Goal: Complete application form

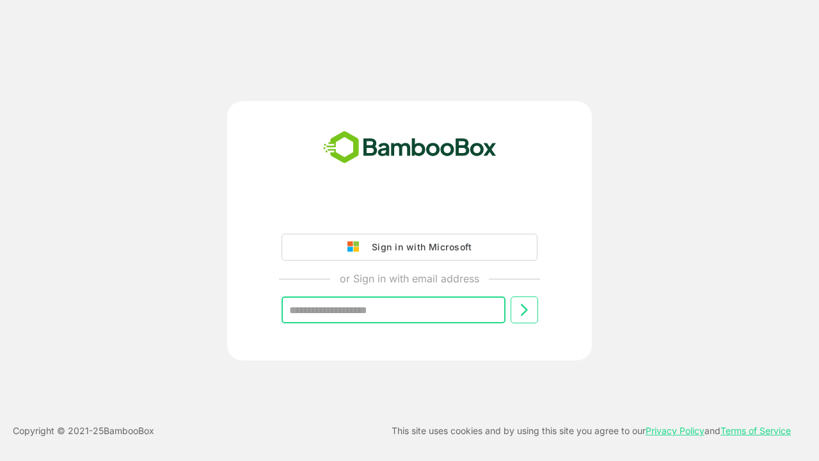
type input "**********"
click at [524, 310] on icon at bounding box center [524, 309] width 15 height 15
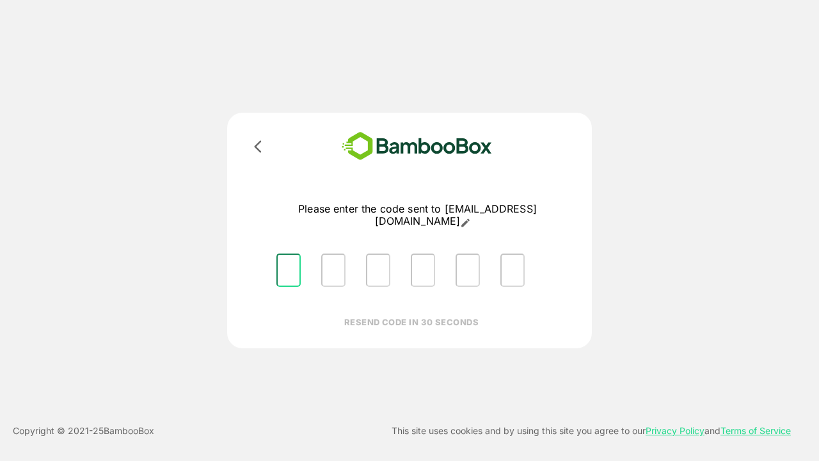
type input "*"
